Goal: Task Accomplishment & Management: Use online tool/utility

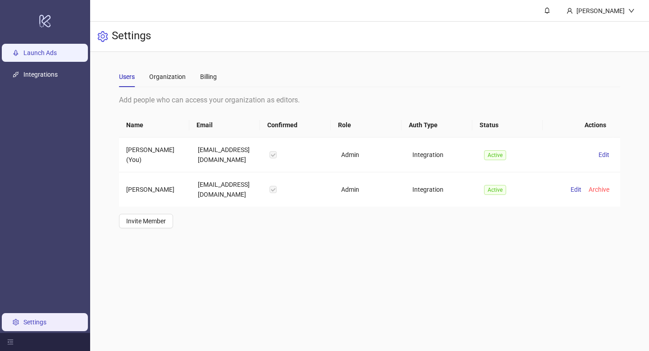
click at [46, 56] on link "Launch Ads" at bounding box center [39, 52] width 33 height 7
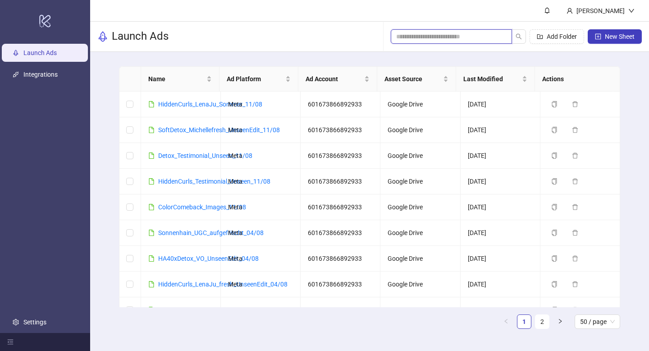
click at [424, 39] on input "search" at bounding box center [447, 37] width 103 height 10
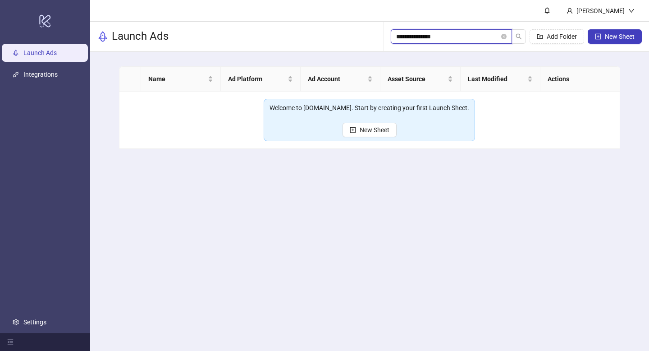
type input "**********"
click at [410, 37] on input "**********" at bounding box center [447, 37] width 103 height 10
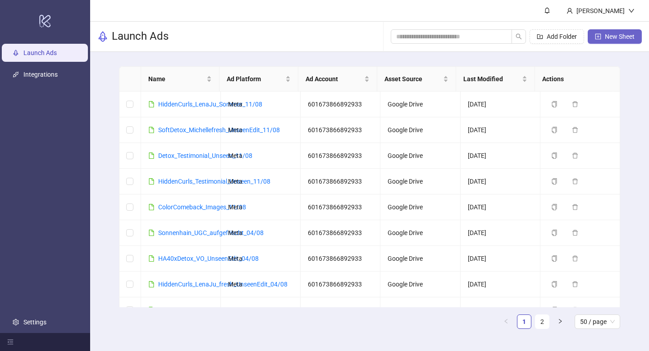
click at [613, 35] on span "New Sheet" at bounding box center [620, 36] width 30 height 7
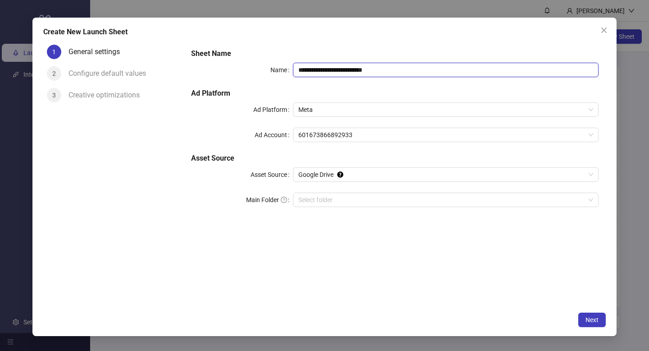
click at [357, 64] on input "**********" at bounding box center [446, 70] width 306 height 14
type input "**********"
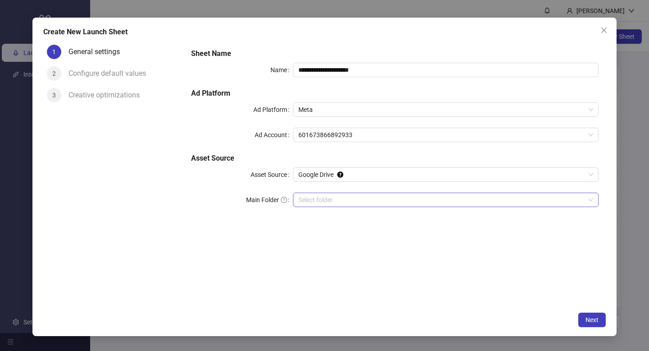
click at [317, 198] on input "Main Folder" at bounding box center [442, 200] width 287 height 14
click at [593, 319] on span "Next" at bounding box center [592, 319] width 13 height 7
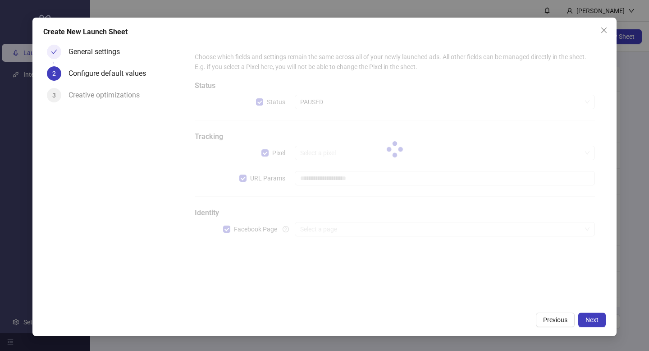
type input "**********"
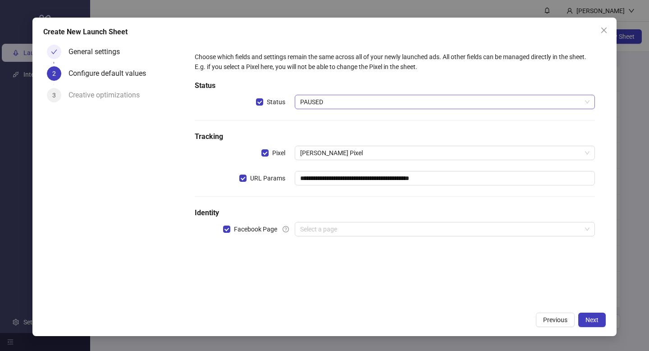
click at [317, 102] on span "PAUSED" at bounding box center [445, 102] width 290 height 14
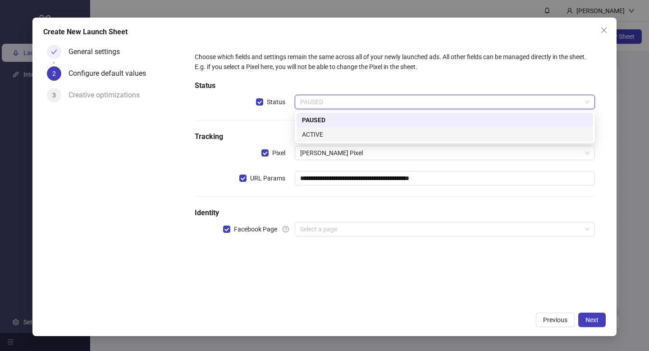
click at [320, 132] on div "ACTIVE" at bounding box center [445, 134] width 286 height 10
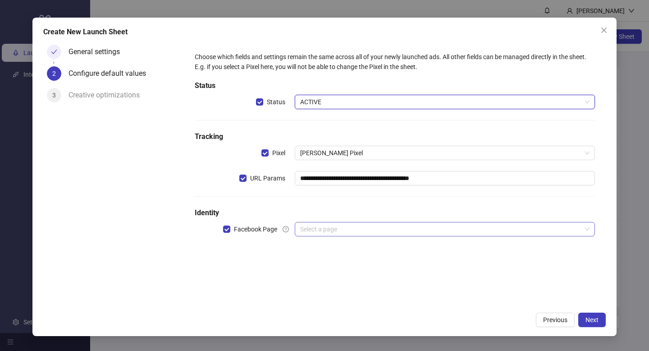
click at [313, 224] on input "search" at bounding box center [440, 229] width 281 height 14
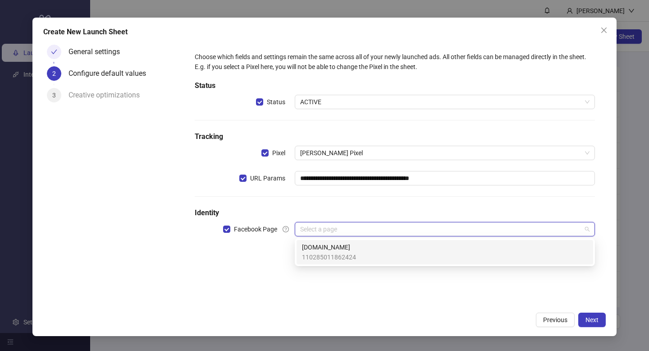
click at [319, 248] on span "[DOMAIN_NAME]" at bounding box center [329, 247] width 54 height 10
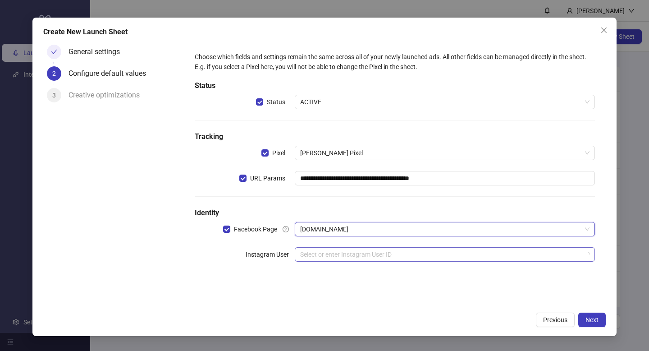
click at [316, 257] on input "search" at bounding box center [440, 255] width 281 height 14
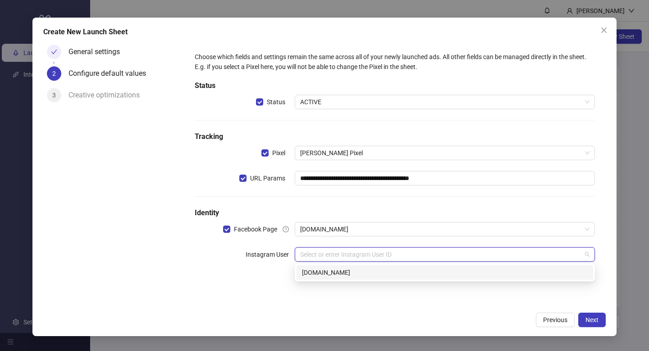
click at [327, 272] on div "[DOMAIN_NAME]" at bounding box center [445, 272] width 286 height 10
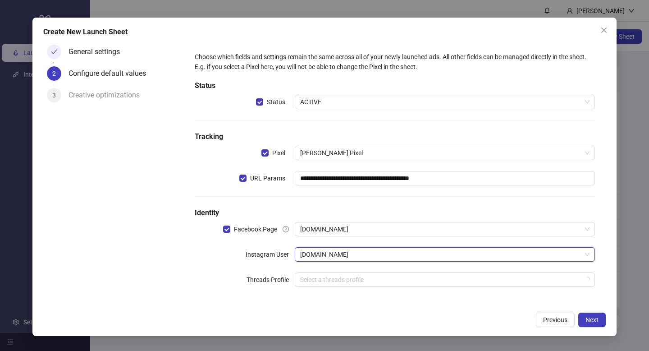
click at [376, 297] on div "**********" at bounding box center [395, 174] width 408 height 253
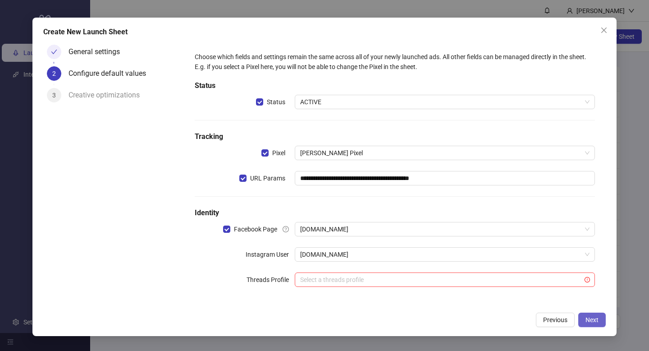
click at [595, 317] on span "Next" at bounding box center [592, 319] width 13 height 7
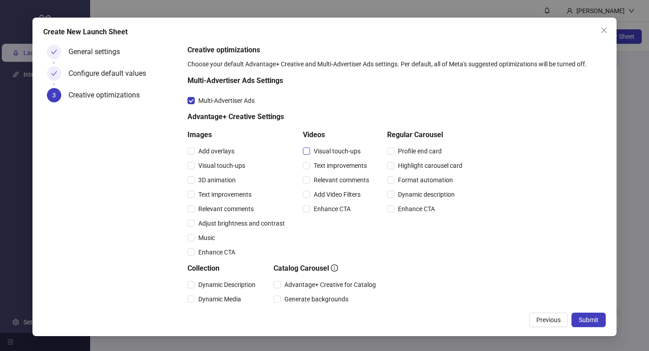
click at [316, 152] on span "Visual touch-ups" at bounding box center [337, 151] width 54 height 10
click at [313, 164] on span "Text improvements" at bounding box center [340, 166] width 60 height 10
click at [311, 184] on span "Relevant comments" at bounding box center [341, 180] width 63 height 10
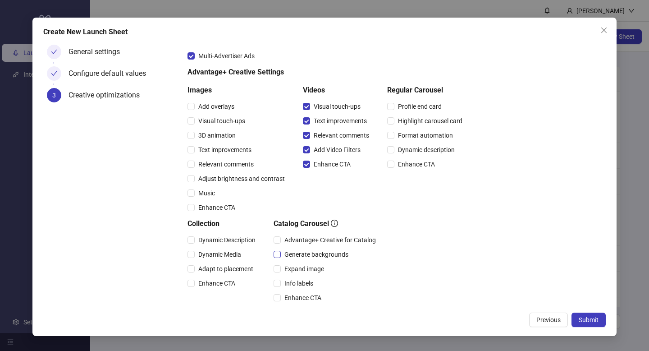
scroll to position [61, 0]
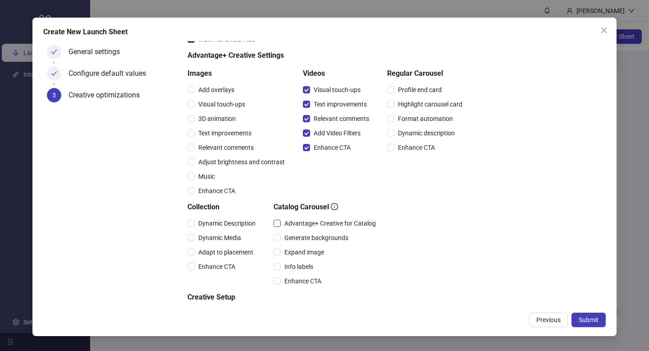
click at [294, 226] on span "Advantage+ Creative for Catalog" at bounding box center [330, 223] width 99 height 10
click at [296, 253] on span "Expand image" at bounding box center [304, 252] width 47 height 10
click at [294, 264] on span "Info labels" at bounding box center [299, 267] width 36 height 10
click at [296, 281] on span "Enhance CTA" at bounding box center [303, 281] width 44 height 10
click at [196, 225] on span "Dynamic Description" at bounding box center [227, 223] width 64 height 10
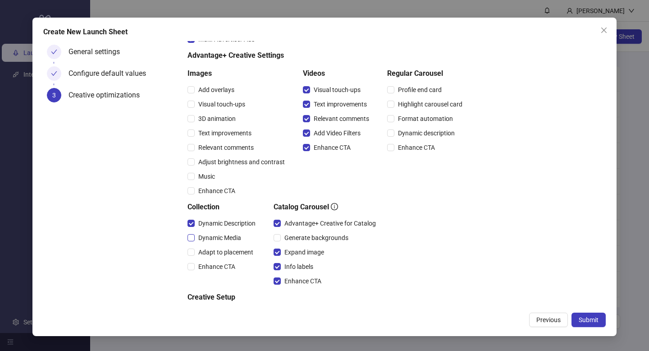
click at [195, 241] on span "Dynamic Media" at bounding box center [220, 238] width 50 height 10
click at [194, 259] on div "Enhance CTA" at bounding box center [224, 266] width 72 height 14
click at [236, 273] on div "Enhance CTA" at bounding box center [224, 266] width 72 height 14
click at [233, 271] on div "Enhance CTA" at bounding box center [224, 266] width 72 height 14
click at [226, 269] on span "Enhance CTA" at bounding box center [217, 267] width 44 height 10
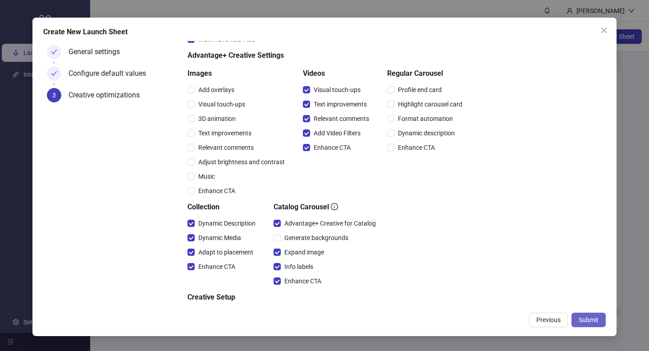
click at [583, 319] on span "Submit" at bounding box center [589, 319] width 20 height 7
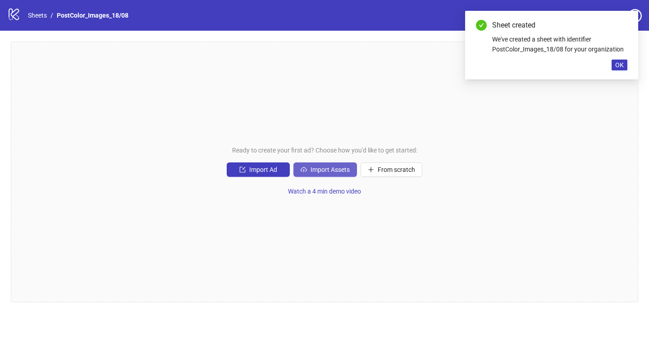
click at [320, 175] on button "Import Assets" at bounding box center [326, 169] width 64 height 14
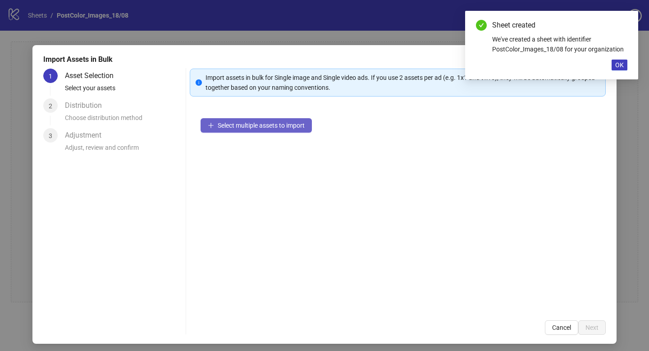
click at [250, 130] on button "Select multiple assets to import" at bounding box center [256, 125] width 111 height 14
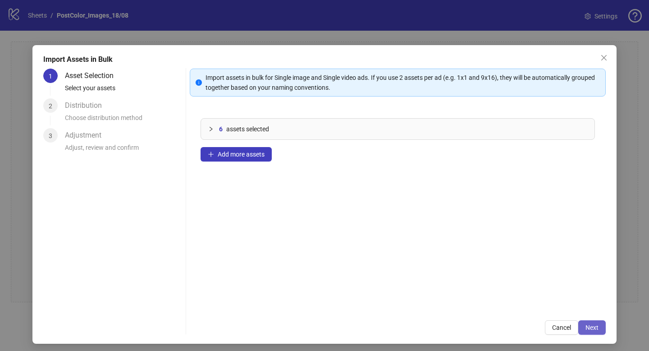
click at [592, 327] on span "Next" at bounding box center [592, 327] width 13 height 7
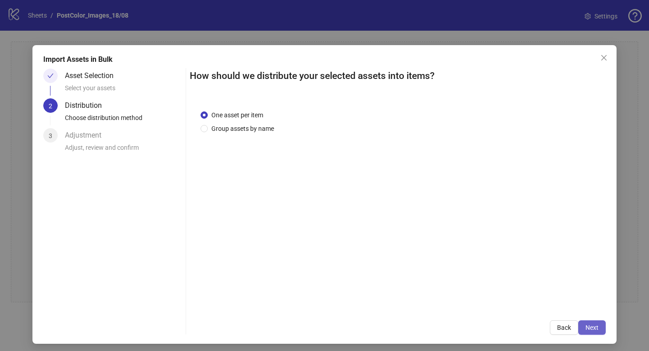
click at [592, 326] on span "Next" at bounding box center [592, 327] width 13 height 7
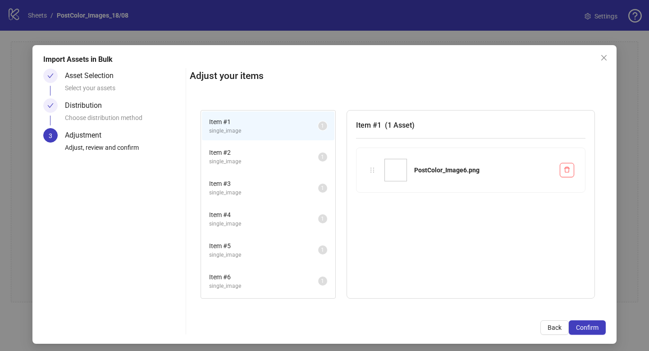
click at [592, 326] on span "Confirm" at bounding box center [587, 327] width 23 height 7
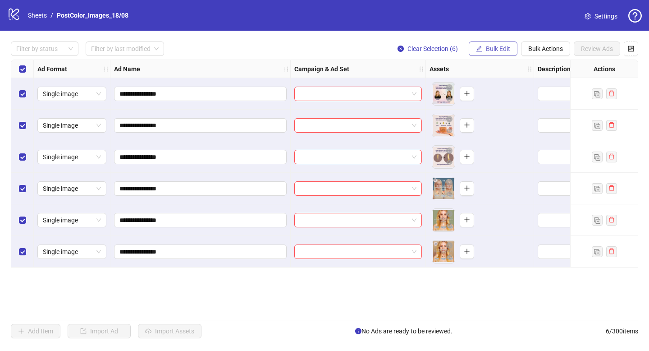
click at [501, 42] on button "Bulk Edit" at bounding box center [493, 48] width 49 height 14
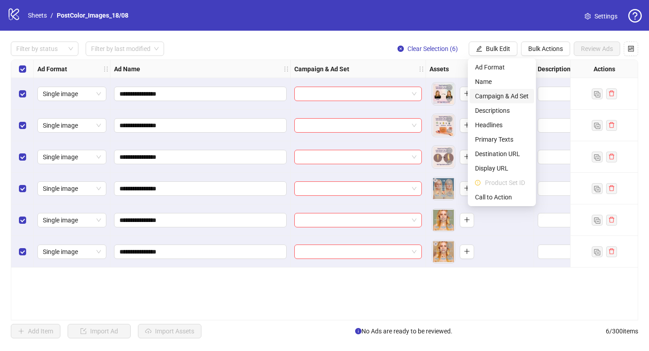
click at [494, 96] on span "Campaign & Ad Set" at bounding box center [502, 96] width 54 height 10
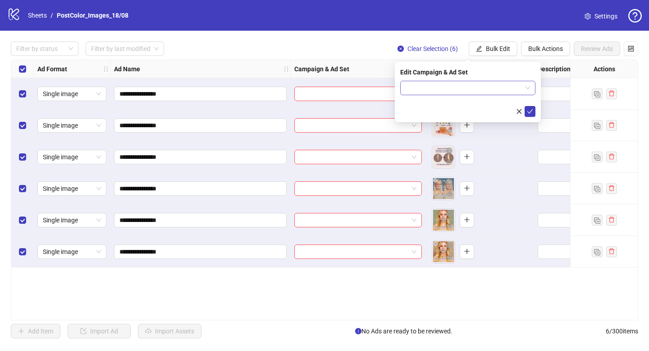
click at [476, 81] on input "search" at bounding box center [464, 88] width 116 height 14
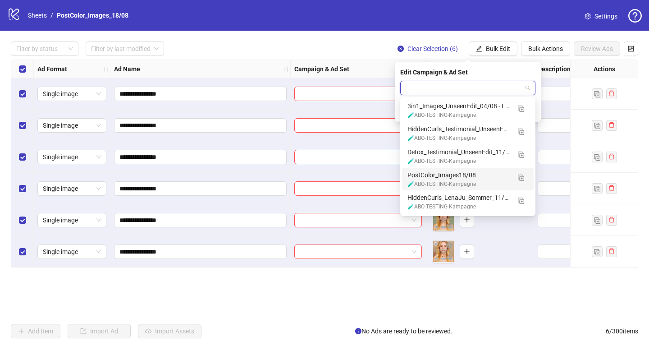
click at [464, 179] on div "PostColor_Images18/08" at bounding box center [459, 175] width 103 height 10
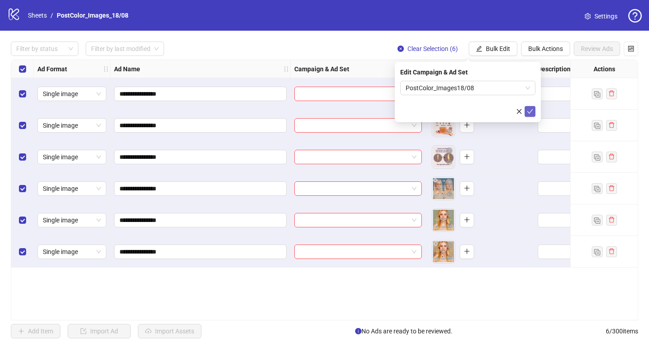
click at [531, 111] on icon "check" at bounding box center [530, 111] width 6 height 6
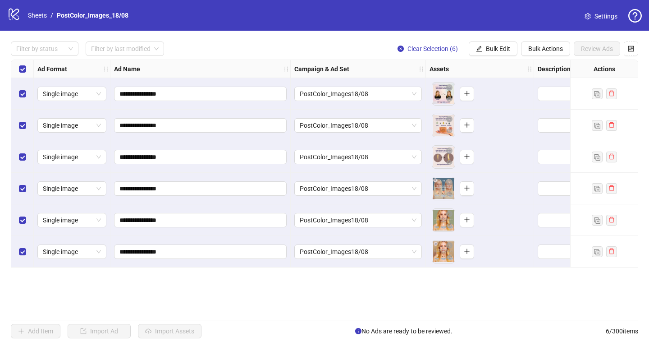
drag, startPoint x: 261, startPoint y: 316, endPoint x: 276, endPoint y: 313, distance: 15.1
click at [276, 313] on div "**********" at bounding box center [325, 190] width 628 height 261
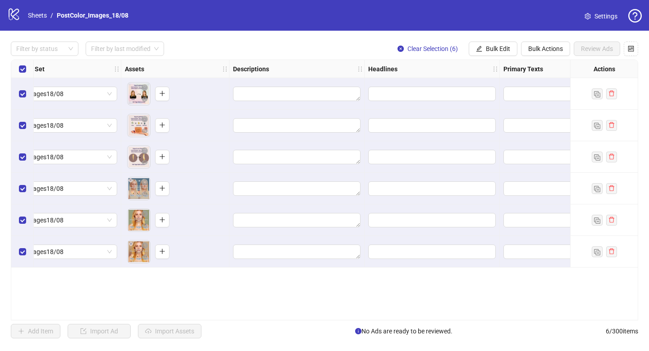
scroll to position [0, 304]
click at [501, 47] on span "Bulk Edit" at bounding box center [498, 48] width 24 height 7
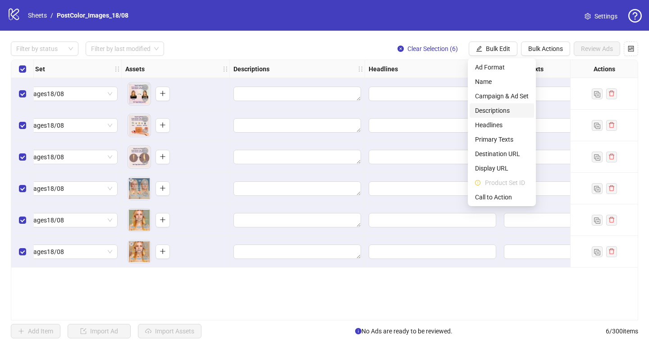
click at [499, 110] on span "Descriptions" at bounding box center [502, 111] width 54 height 10
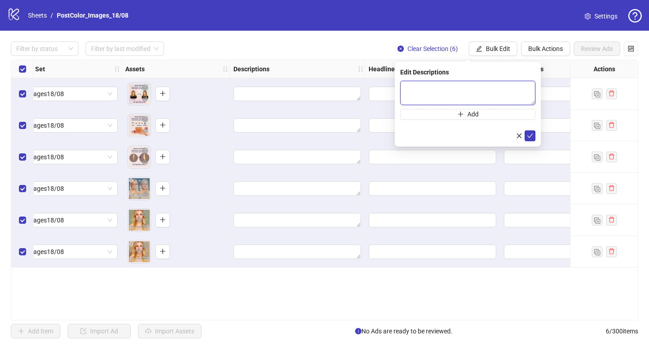
click at [422, 86] on textarea at bounding box center [467, 93] width 135 height 24
paste textarea "**********"
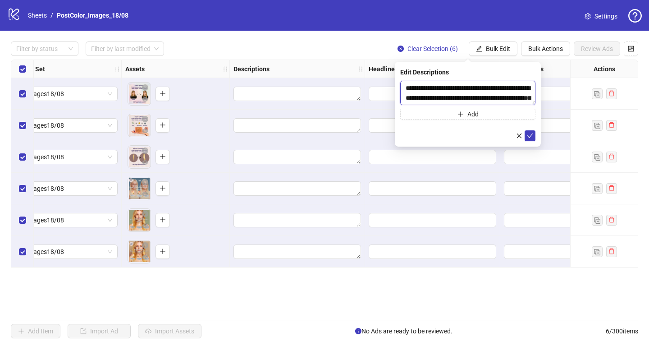
scroll to position [27, 0]
type textarea "**********"
click at [532, 133] on icon "check" at bounding box center [530, 136] width 6 height 6
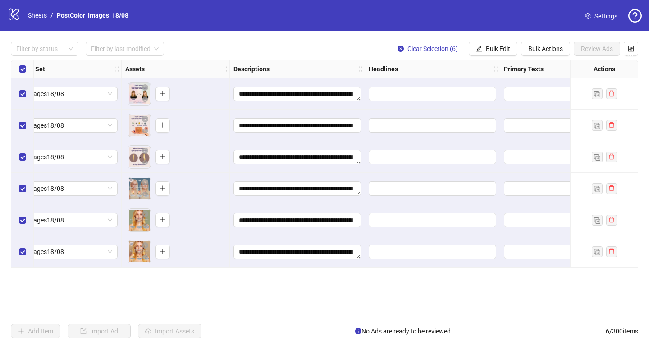
scroll to position [0, 487]
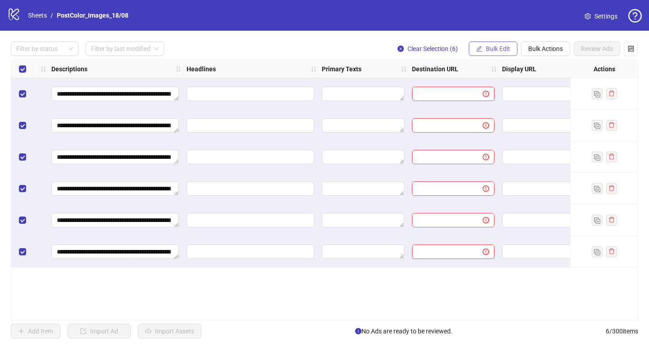
click at [501, 48] on span "Bulk Edit" at bounding box center [498, 48] width 24 height 7
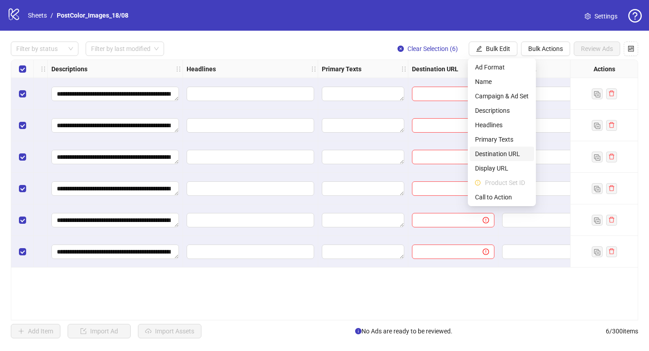
click at [496, 154] on span "Destination URL" at bounding box center [502, 154] width 54 height 10
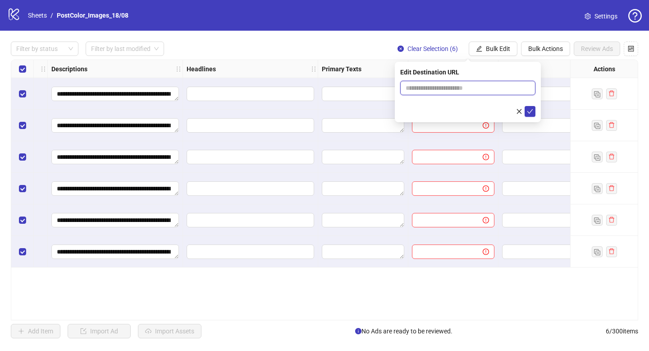
click at [442, 87] on input "text" at bounding box center [464, 88] width 117 height 10
type input "**********"
click at [532, 109] on icon "check" at bounding box center [530, 111] width 6 height 6
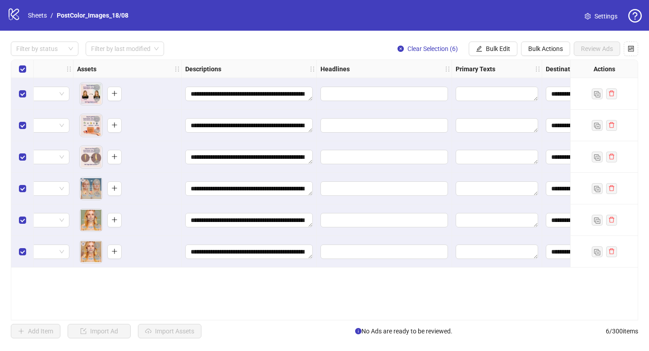
scroll to position [0, 349]
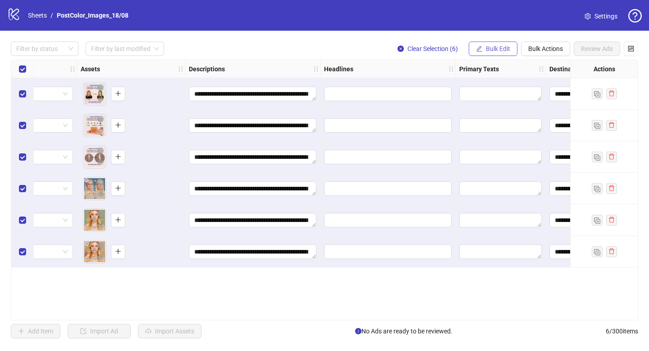
click at [504, 52] on span "Bulk Edit" at bounding box center [498, 48] width 24 height 7
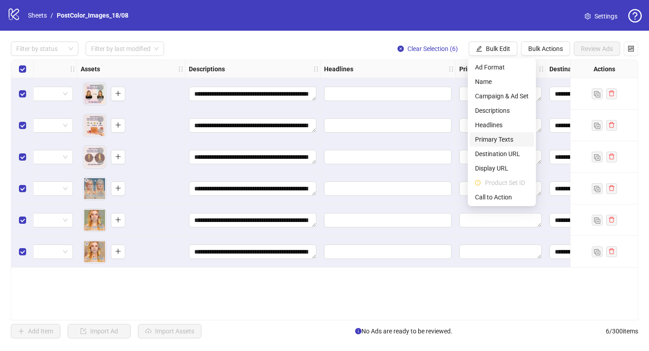
click at [486, 136] on span "Primary Texts" at bounding box center [502, 139] width 54 height 10
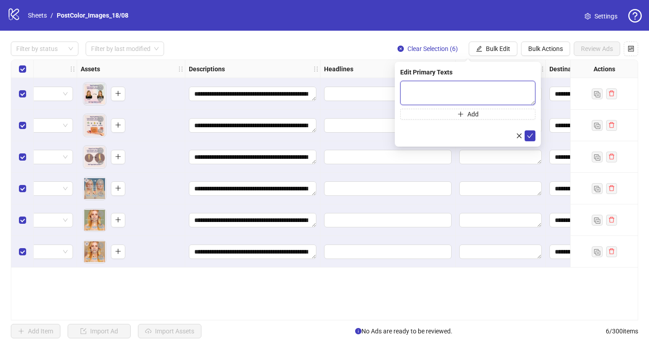
click at [419, 85] on textarea at bounding box center [467, 93] width 135 height 24
paste textarea "**********"
click at [441, 96] on textarea at bounding box center [467, 93] width 135 height 24
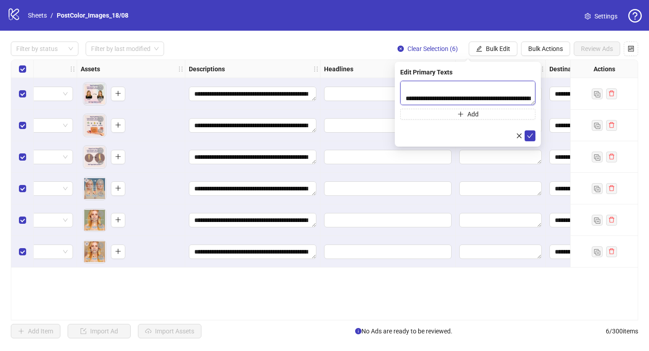
click at [441, 96] on textarea at bounding box center [467, 93] width 135 height 24
click at [446, 93] on textarea at bounding box center [467, 93] width 135 height 24
click at [451, 91] on textarea at bounding box center [467, 93] width 135 height 24
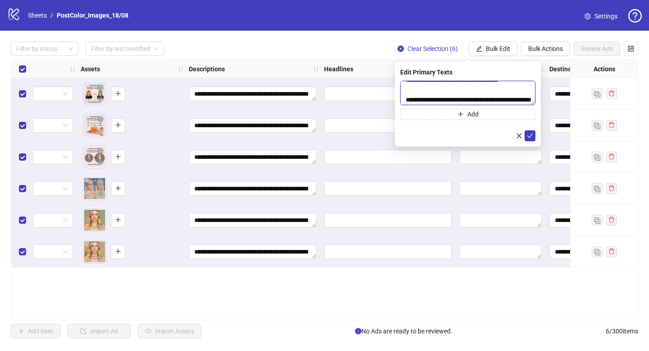
scroll to position [51, 0]
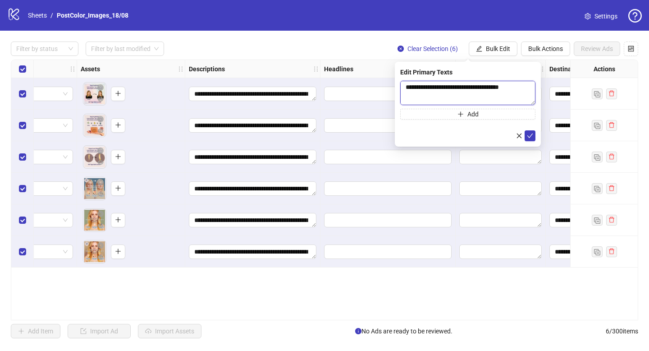
click at [454, 95] on textarea at bounding box center [467, 93] width 135 height 24
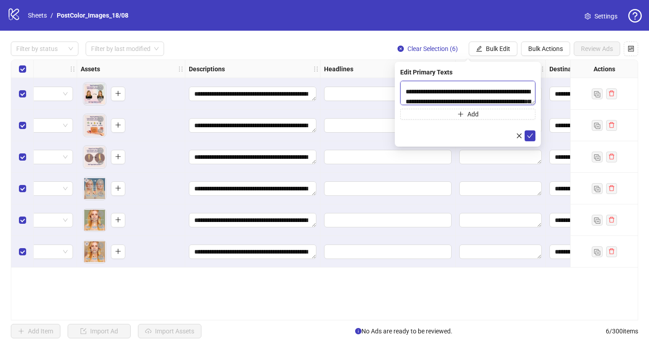
scroll to position [58, 0]
click at [429, 92] on textarea at bounding box center [467, 93] width 135 height 24
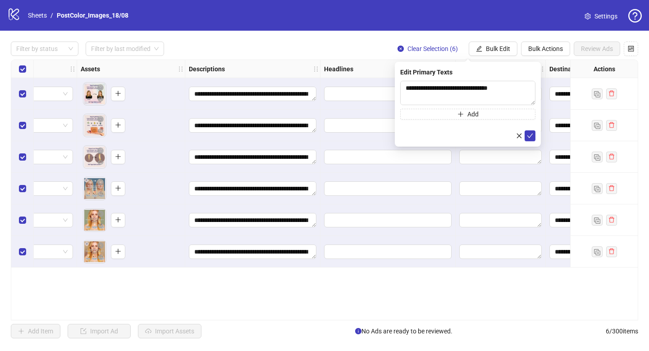
click at [455, 105] on div "Add" at bounding box center [467, 100] width 135 height 39
click at [448, 99] on textarea at bounding box center [467, 93] width 135 height 24
click at [406, 95] on textarea at bounding box center [467, 93] width 135 height 24
click at [483, 90] on textarea at bounding box center [467, 93] width 135 height 24
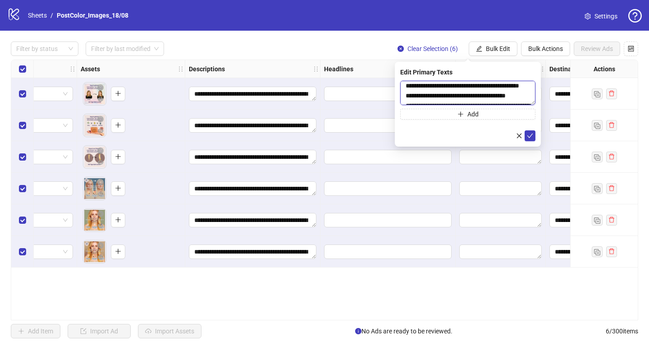
scroll to position [102, 0]
click at [465, 87] on textarea at bounding box center [467, 93] width 135 height 24
click at [476, 89] on textarea at bounding box center [467, 93] width 135 height 24
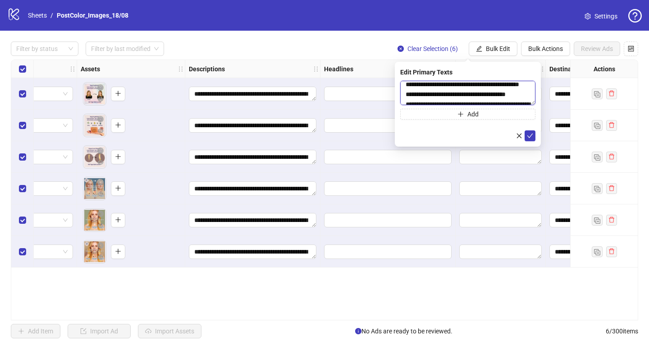
click at [453, 99] on textarea at bounding box center [467, 93] width 135 height 24
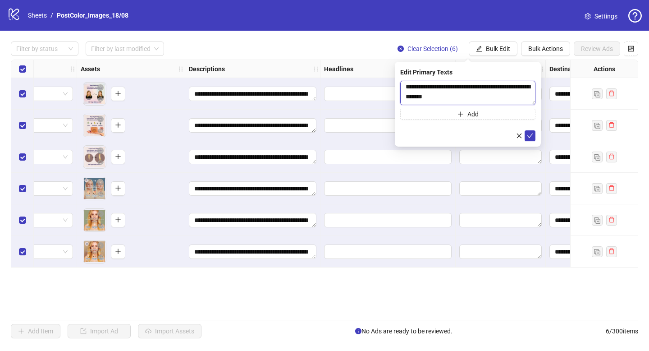
click at [447, 91] on textarea at bounding box center [467, 93] width 135 height 24
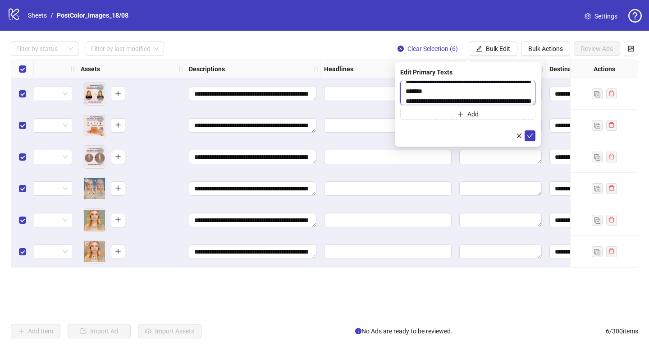
scroll to position [119, 0]
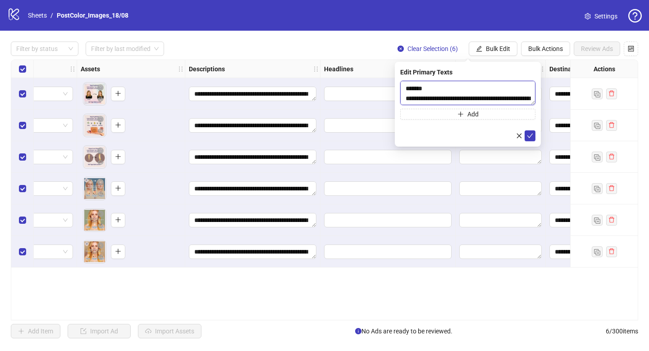
click at [447, 91] on textarea at bounding box center [467, 93] width 135 height 24
click at [447, 97] on textarea at bounding box center [467, 93] width 135 height 24
click at [449, 91] on textarea at bounding box center [467, 93] width 135 height 24
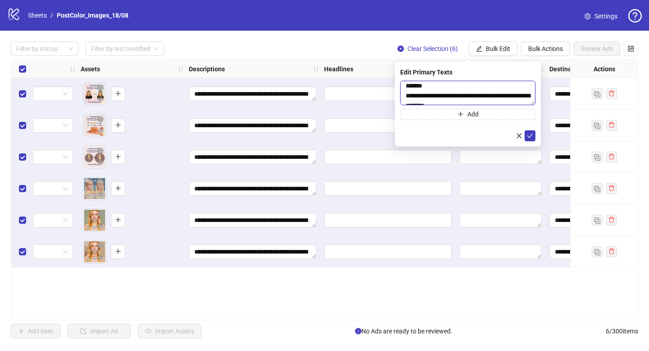
click at [409, 95] on textarea at bounding box center [467, 93] width 135 height 24
click at [413, 95] on textarea at bounding box center [467, 93] width 135 height 24
click at [422, 94] on textarea at bounding box center [467, 93] width 135 height 24
click at [449, 97] on textarea at bounding box center [467, 93] width 135 height 24
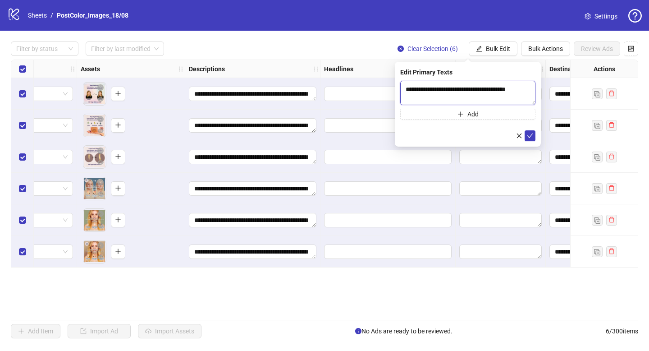
scroll to position [175, 0]
click at [418, 92] on textarea at bounding box center [467, 93] width 135 height 24
click at [451, 88] on textarea at bounding box center [467, 93] width 135 height 24
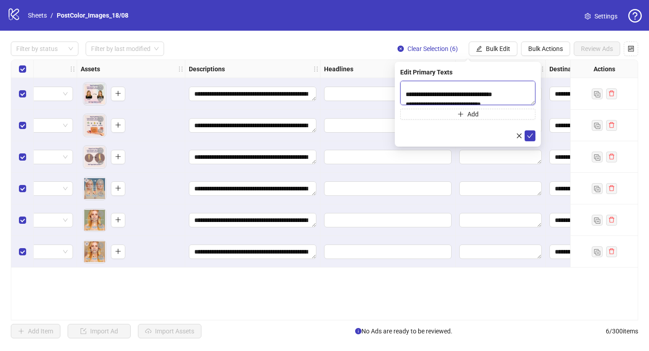
click at [451, 95] on textarea at bounding box center [467, 93] width 135 height 24
type textarea "**********"
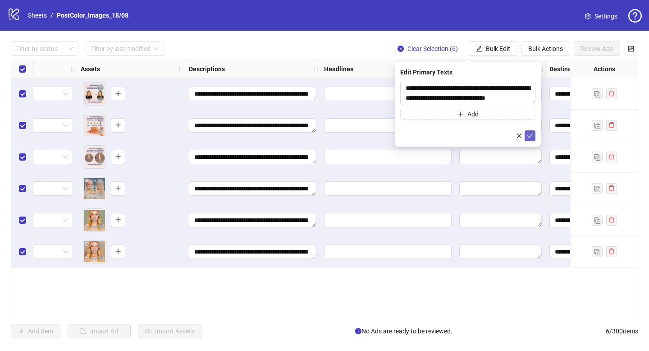
click at [531, 135] on icon "check" at bounding box center [530, 136] width 6 height 6
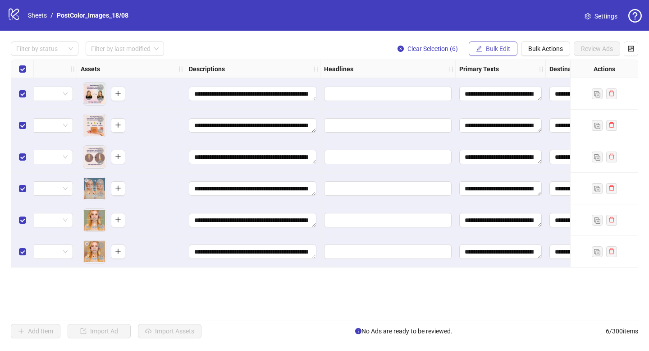
click at [490, 48] on span "Bulk Edit" at bounding box center [498, 48] width 24 height 7
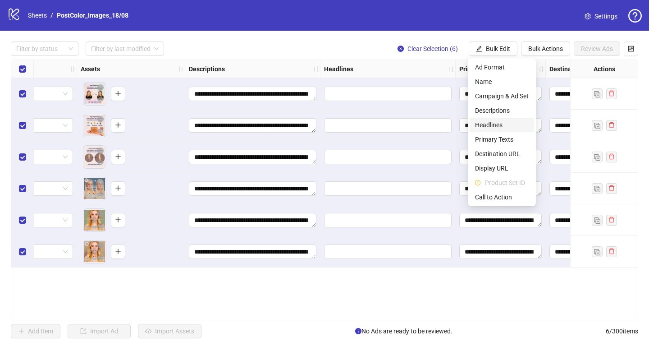
click at [487, 126] on span "Headlines" at bounding box center [502, 125] width 54 height 10
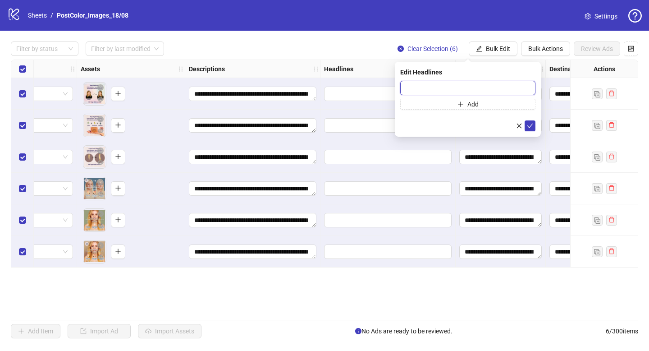
click at [429, 92] on input "text" at bounding box center [467, 88] width 135 height 14
paste input "**********"
type input "**********"
click at [531, 125] on icon "check" at bounding box center [530, 126] width 6 height 6
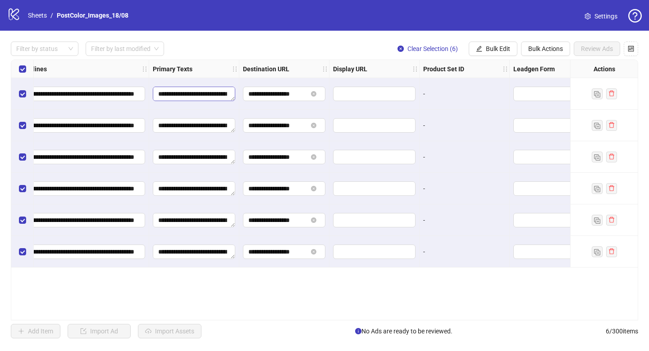
scroll to position [0, 848]
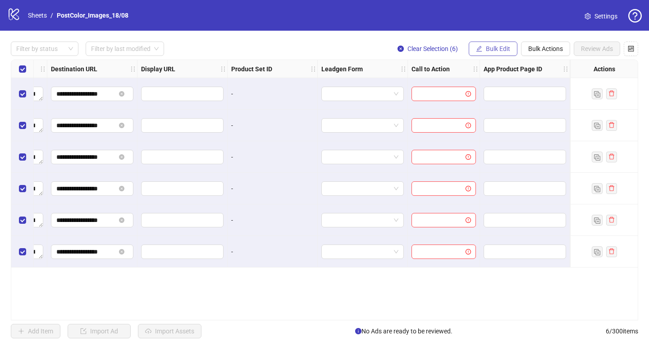
click at [501, 42] on button "Bulk Edit" at bounding box center [493, 48] width 49 height 14
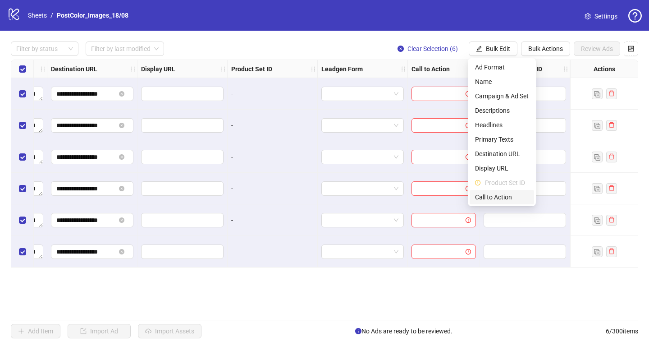
click at [484, 191] on li "Call to Action" at bounding box center [502, 197] width 64 height 14
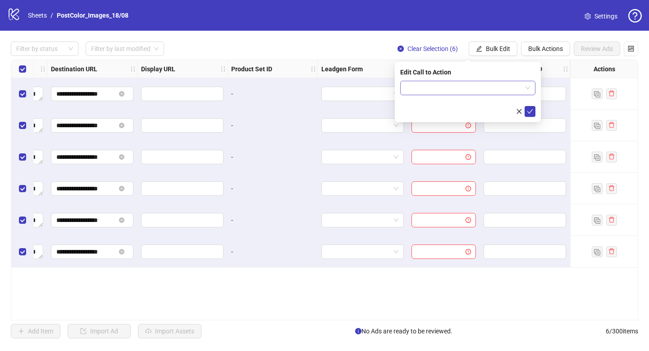
click at [431, 85] on input "search" at bounding box center [464, 88] width 116 height 14
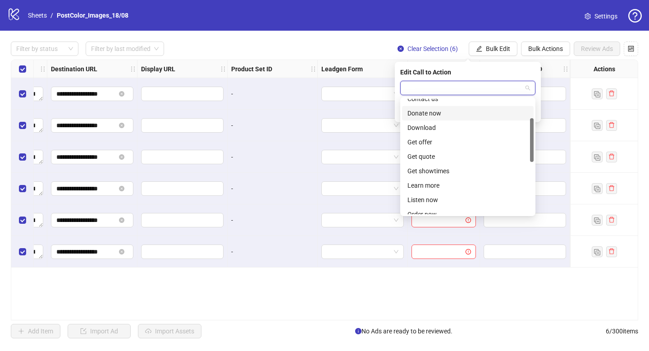
scroll to position [51, 0]
click at [428, 182] on div "Learn more" at bounding box center [468, 185] width 121 height 10
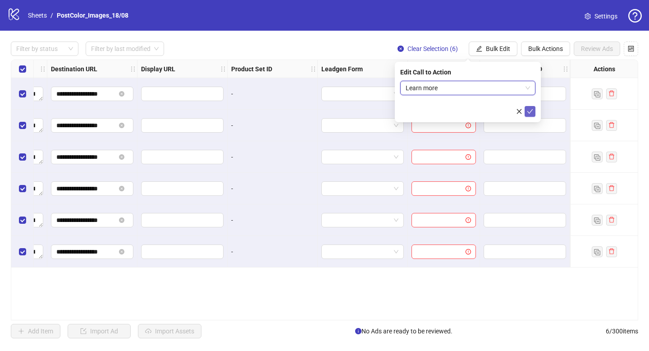
click at [534, 115] on button "submit" at bounding box center [530, 111] width 11 height 11
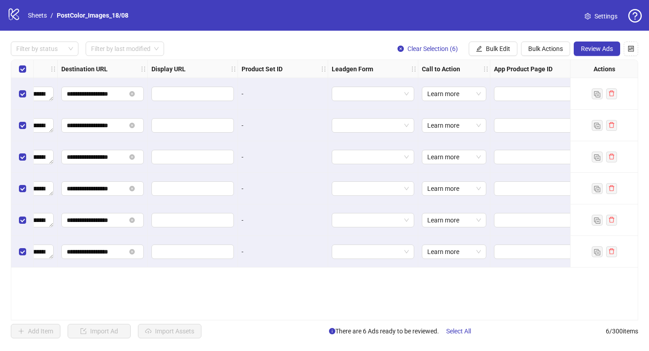
scroll to position [0, 848]
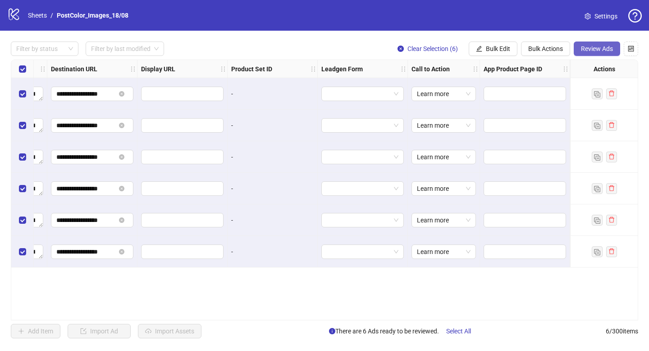
click at [588, 51] on span "Review Ads" at bounding box center [597, 48] width 32 height 7
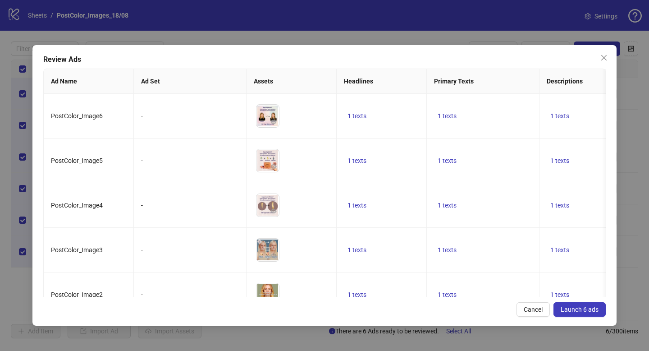
click at [572, 308] on span "Launch 6 ads" at bounding box center [580, 309] width 38 height 7
